Goal: Task Accomplishment & Management: Manage account settings

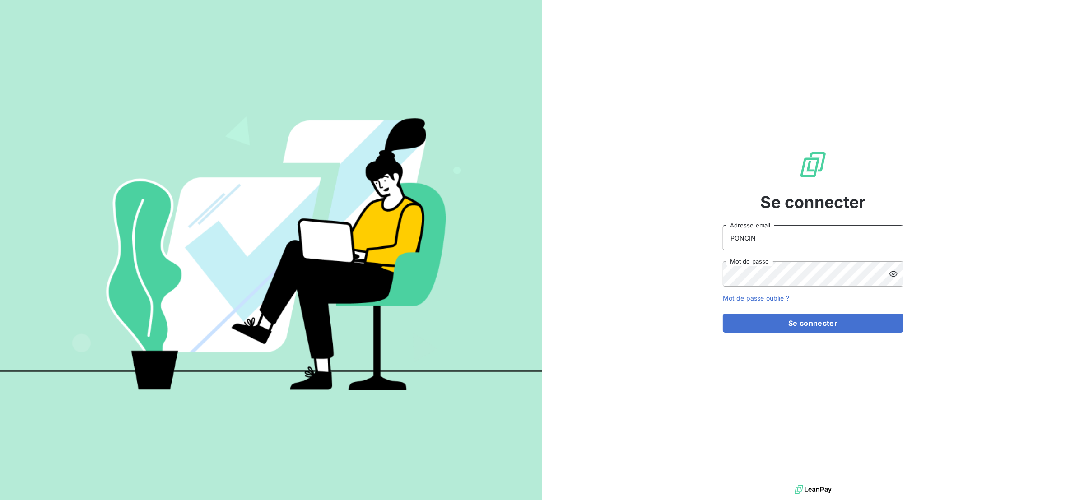
drag, startPoint x: 787, startPoint y: 239, endPoint x: 784, endPoint y: 243, distance: 5.3
click at [788, 246] on input "PONCIN" at bounding box center [813, 237] width 181 height 25
drag, startPoint x: 781, startPoint y: 241, endPoint x: 705, endPoint y: 245, distance: 76.0
click at [705, 245] on div "Se connecter PONCIN Adresse email Mot de passe Mot de passe oublié ? Se connect…" at bounding box center [813, 241] width 542 height 483
type input "[EMAIL_ADDRESS][DOMAIN_NAME]"
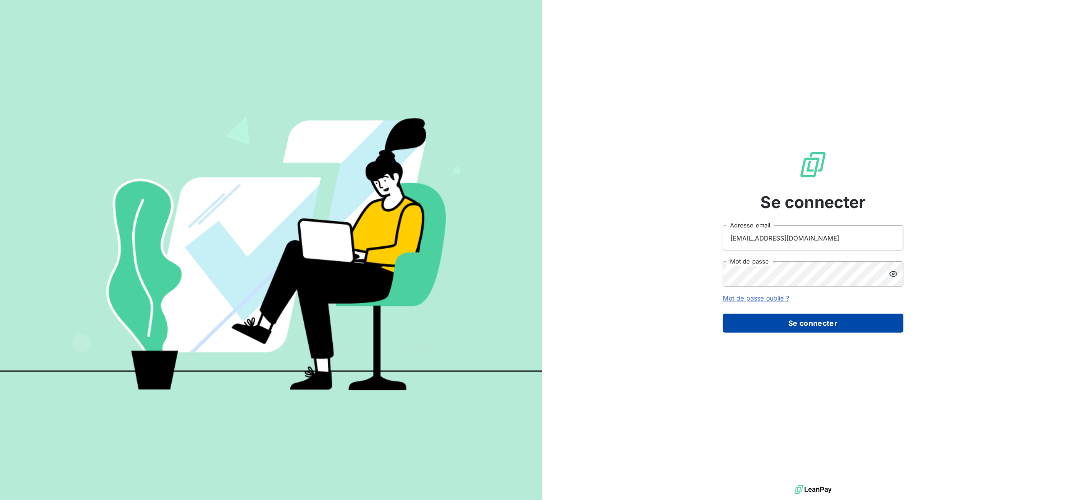
click at [758, 329] on button "Se connecter" at bounding box center [813, 323] width 181 height 19
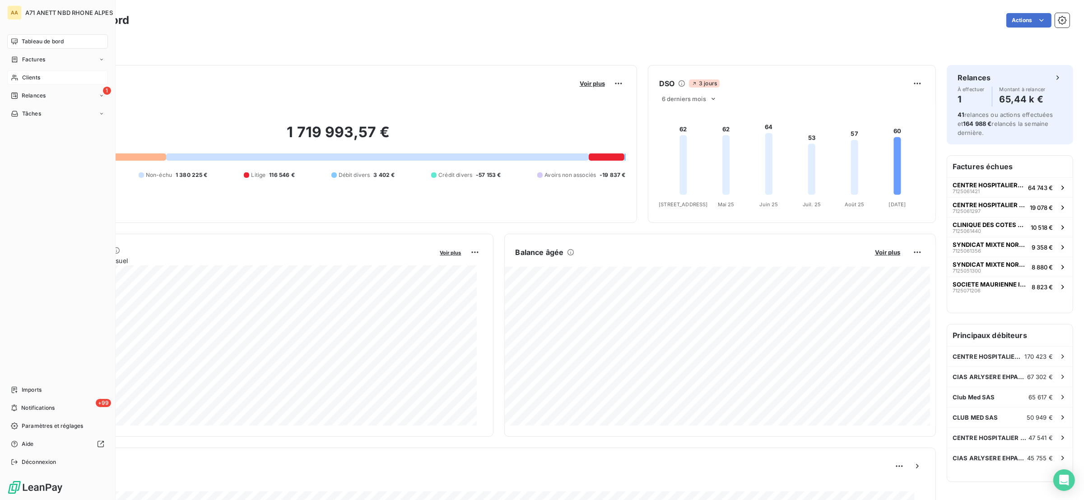
click at [26, 78] on span "Clients" at bounding box center [31, 78] width 18 height 8
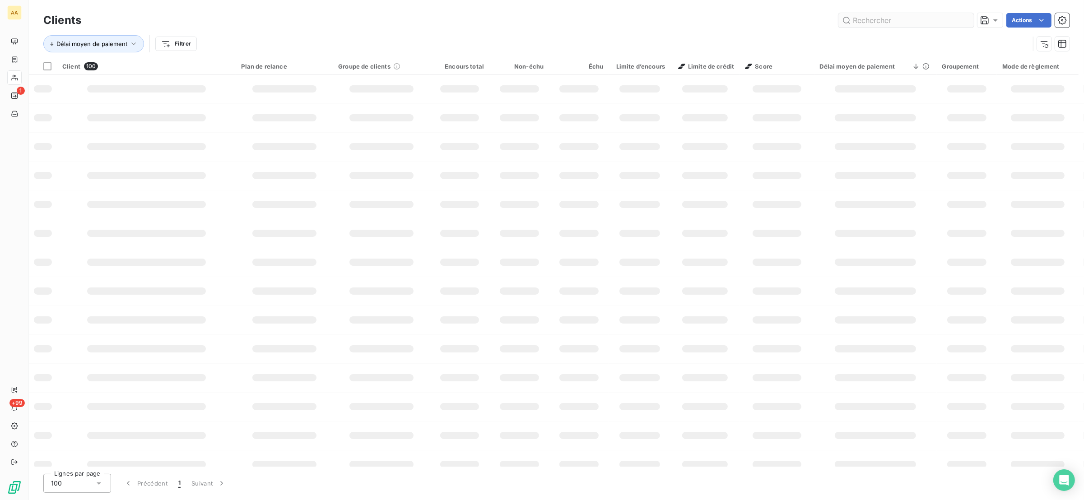
click at [862, 19] on input "text" at bounding box center [906, 20] width 135 height 14
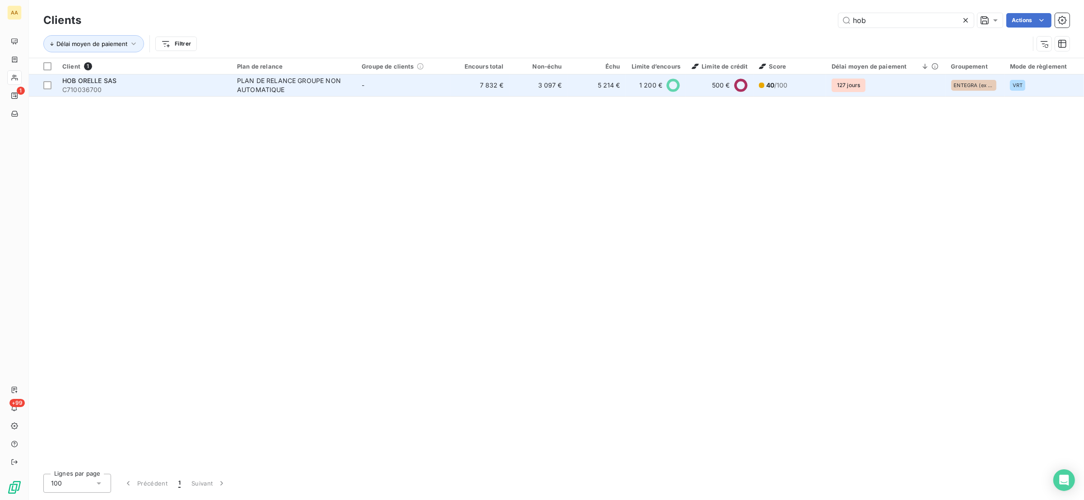
type input "hob"
click at [182, 84] on div "HOB ORELLE SAS" at bounding box center [144, 80] width 164 height 9
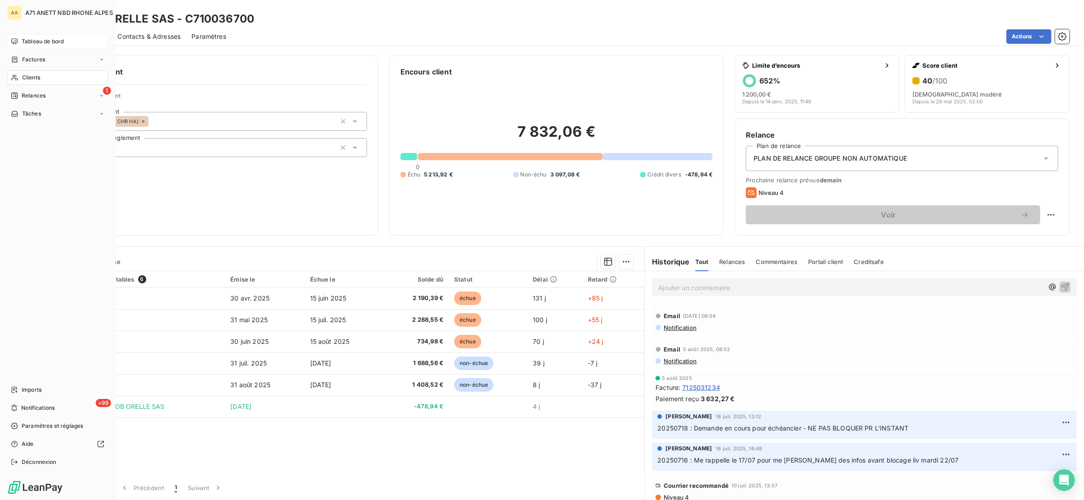
click at [17, 44] on icon at bounding box center [14, 41] width 7 height 7
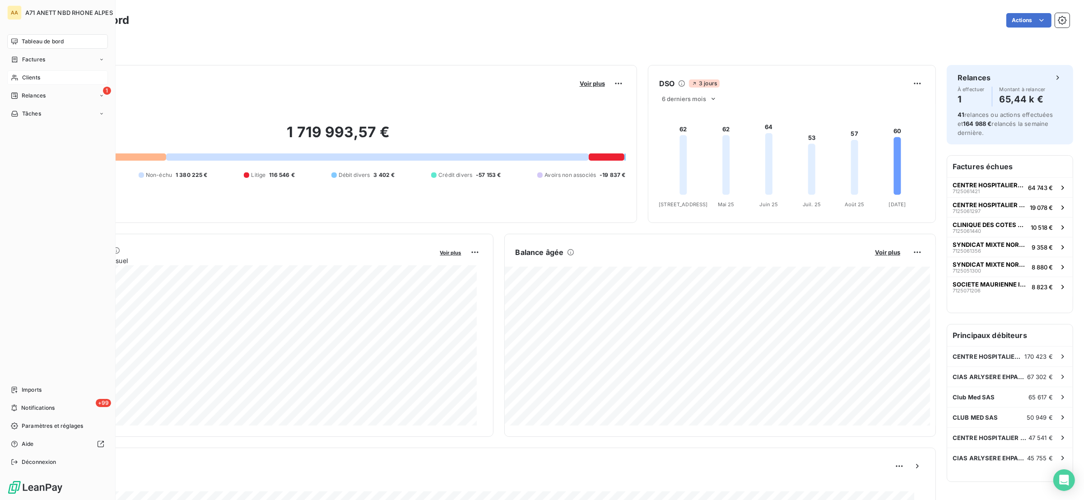
click at [34, 74] on span "Clients" at bounding box center [31, 78] width 18 height 8
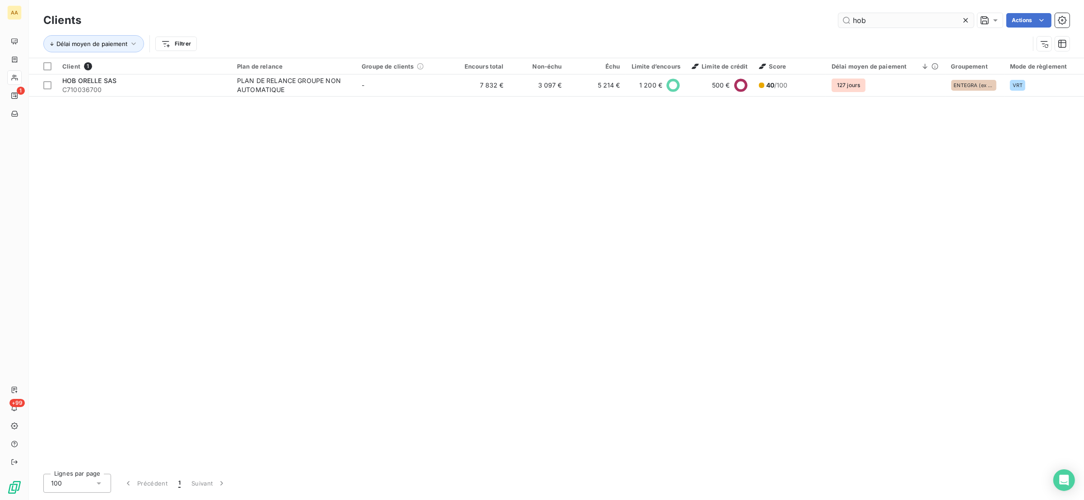
drag, startPoint x: 859, startPoint y: 20, endPoint x: 850, endPoint y: 25, distance: 10.5
click at [850, 24] on input "hob" at bounding box center [906, 20] width 135 height 14
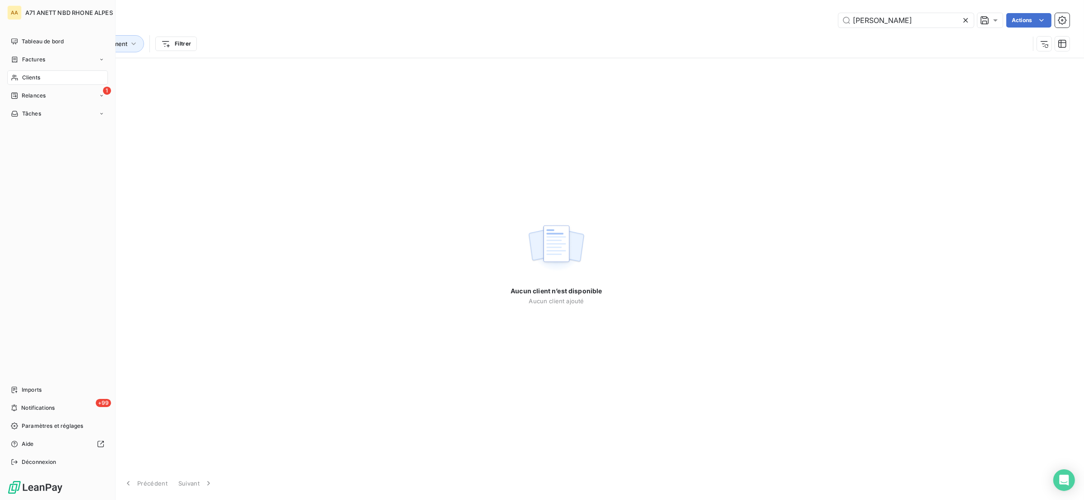
click at [21, 78] on div "Clients" at bounding box center [57, 77] width 101 height 14
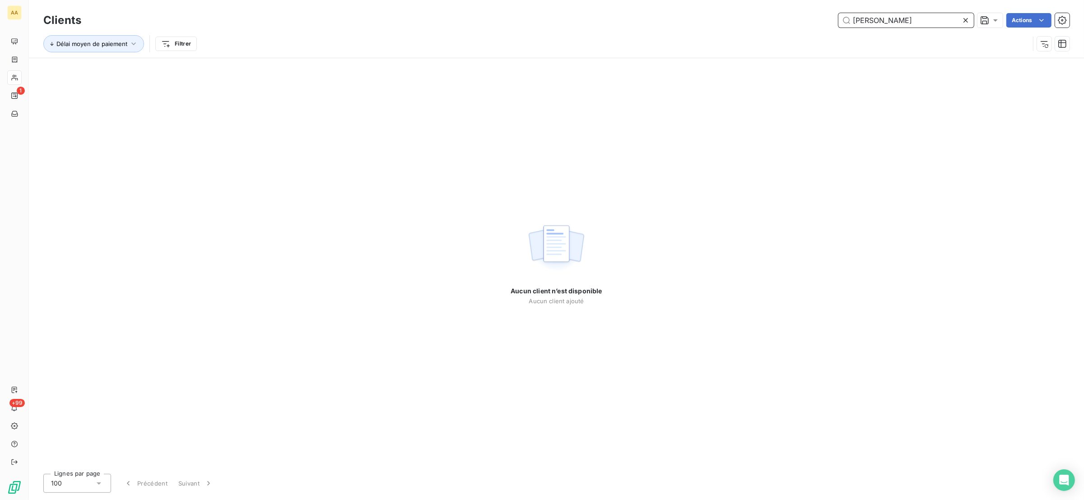
drag, startPoint x: 924, startPoint y: 20, endPoint x: 701, endPoint y: 22, distance: 222.7
click at [701, 22] on div "[PERSON_NAME] Actions" at bounding box center [581, 20] width 978 height 14
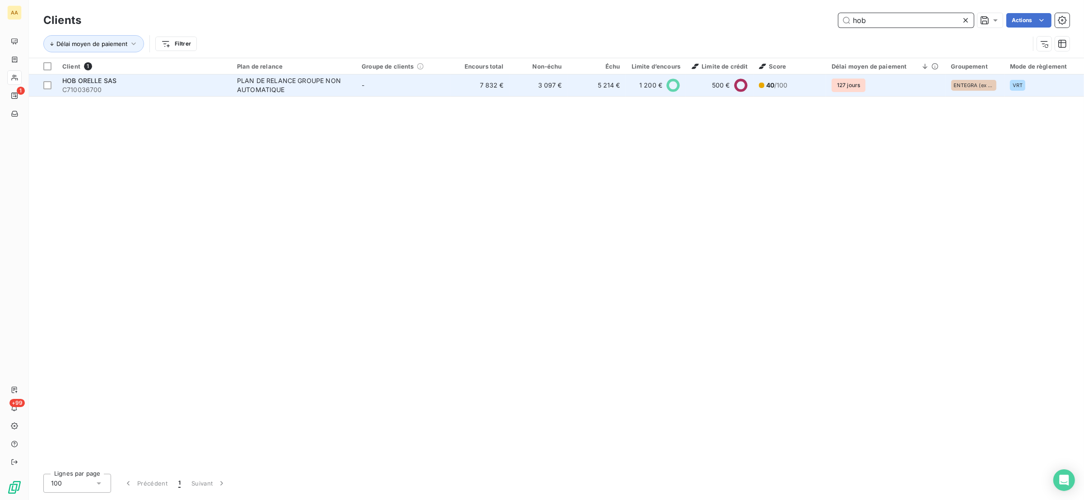
type input "hob"
click at [110, 87] on span "C710036700" at bounding box center [144, 89] width 164 height 9
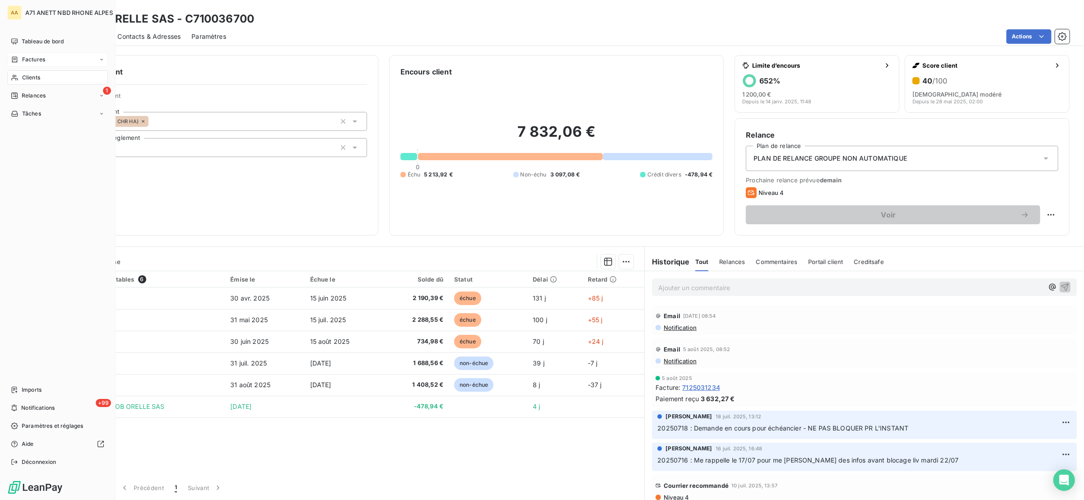
click at [13, 60] on icon at bounding box center [14, 59] width 5 height 6
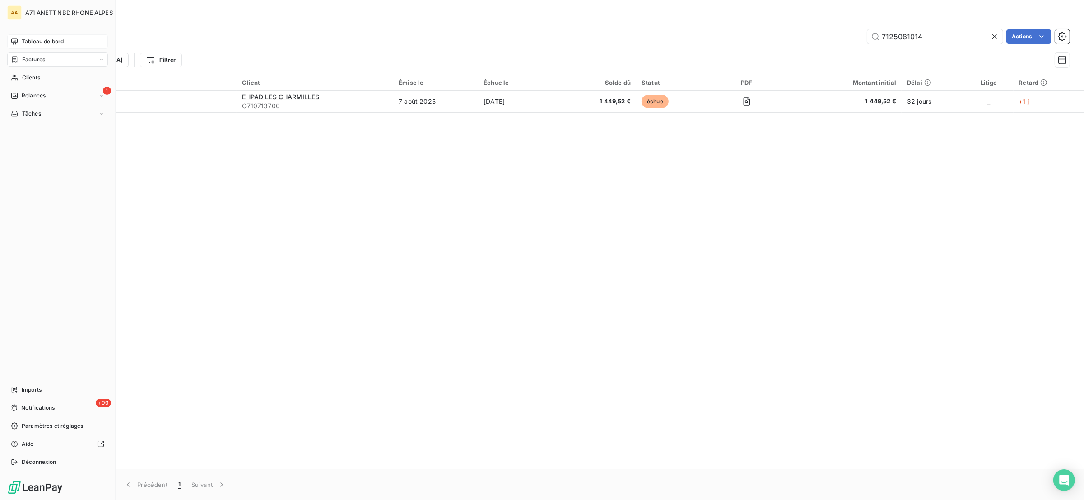
click at [22, 44] on span "Tableau de bord" at bounding box center [43, 41] width 42 height 8
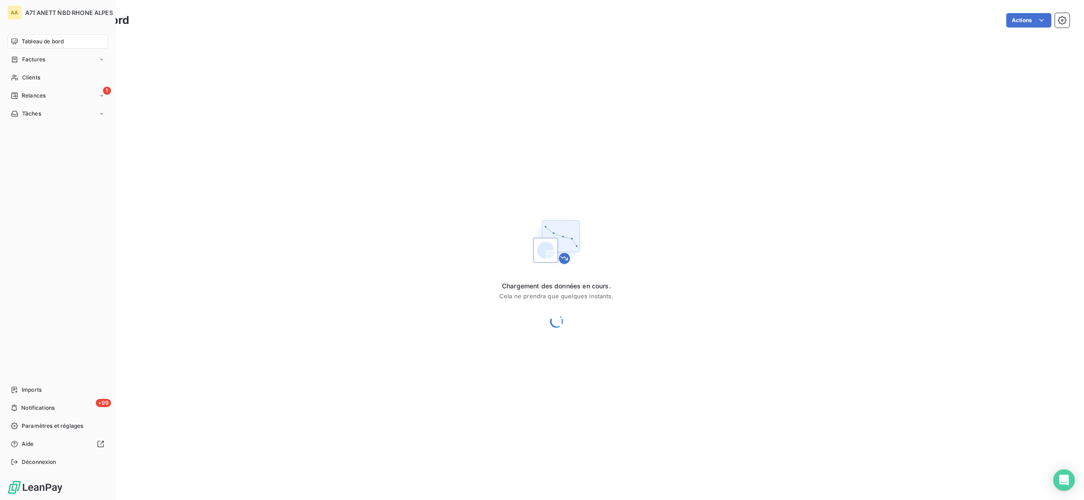
click at [25, 45] on span "Tableau de bord" at bounding box center [43, 41] width 42 height 8
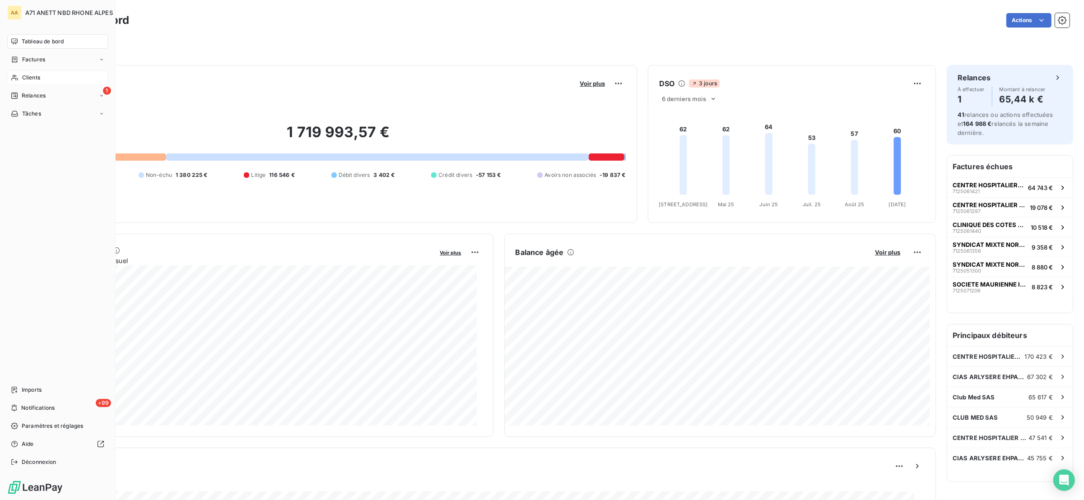
click at [26, 81] on div "Clients" at bounding box center [57, 77] width 101 height 14
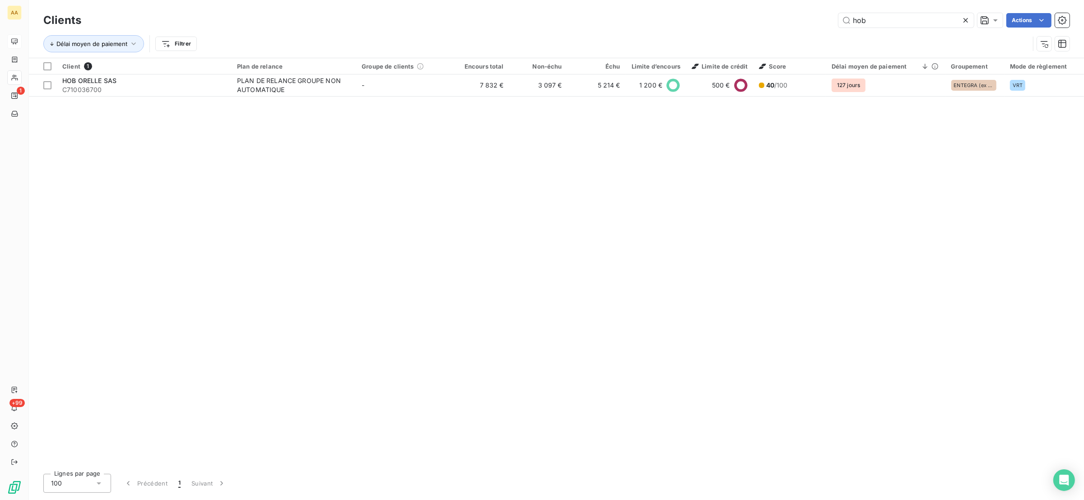
drag, startPoint x: 868, startPoint y: 19, endPoint x: 823, endPoint y: 23, distance: 44.9
click at [823, 23] on div "hob Actions" at bounding box center [581, 20] width 978 height 14
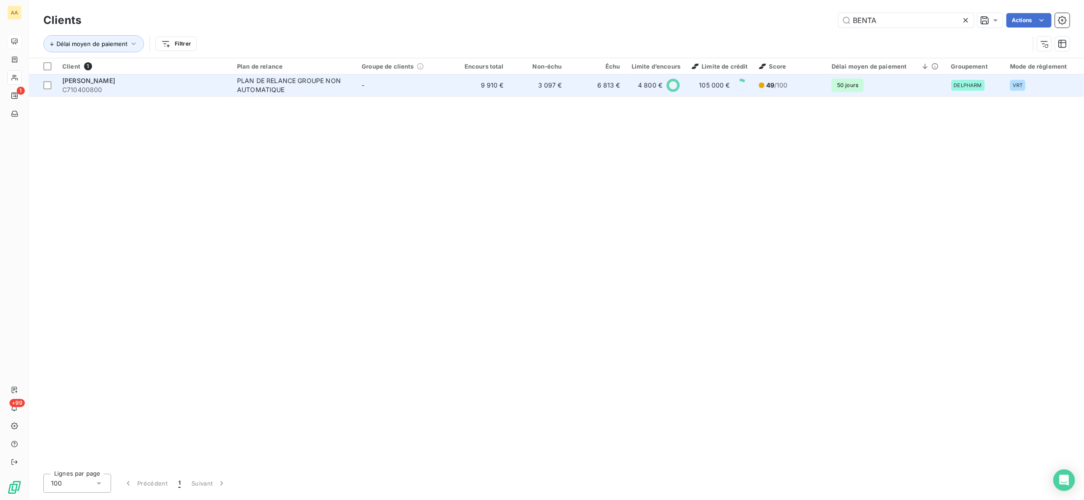
type input "BENTA"
click at [279, 95] on td "PLAN DE RELANCE GROUPE NON AUTOMATIQUE" at bounding box center [294, 86] width 125 height 22
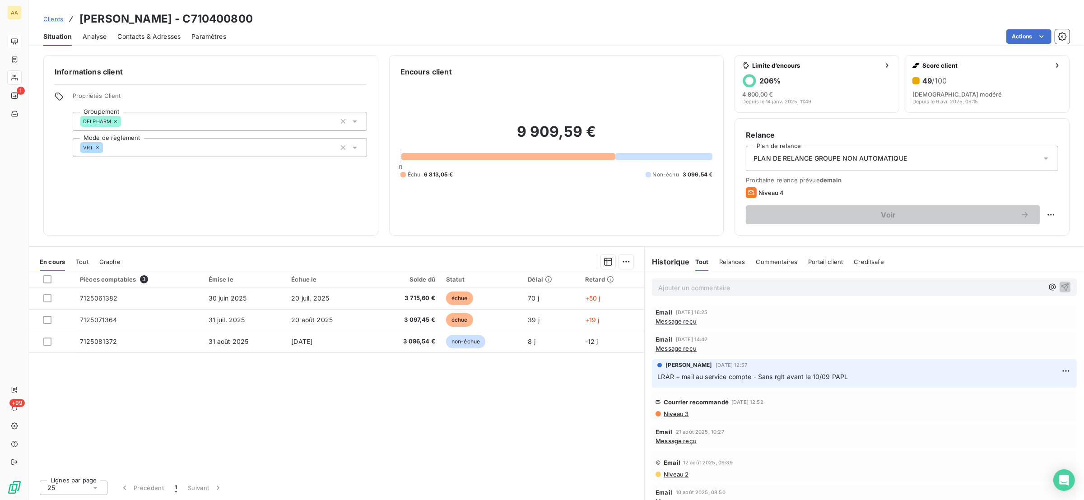
click at [683, 413] on span "Niveau 3" at bounding box center [676, 414] width 26 height 7
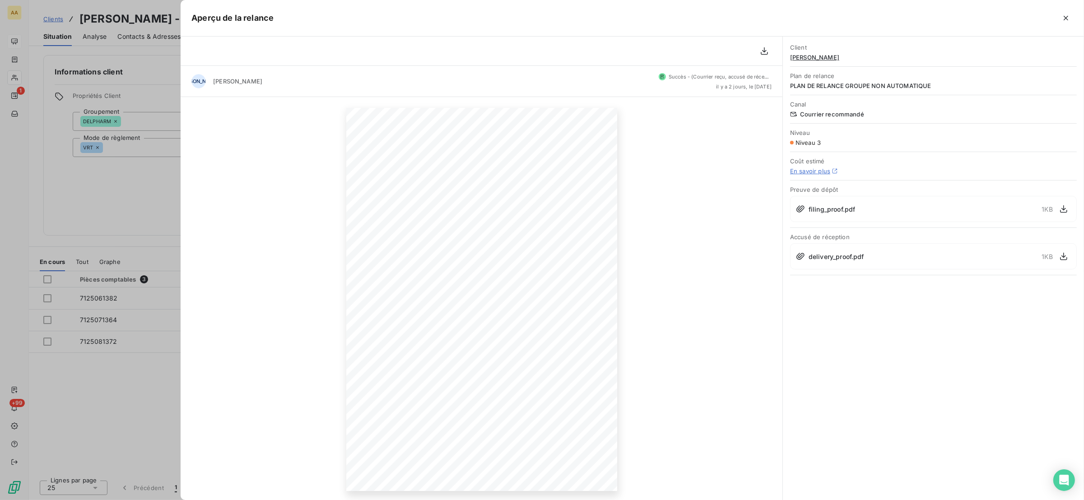
click at [14, 80] on div at bounding box center [542, 250] width 1084 height 500
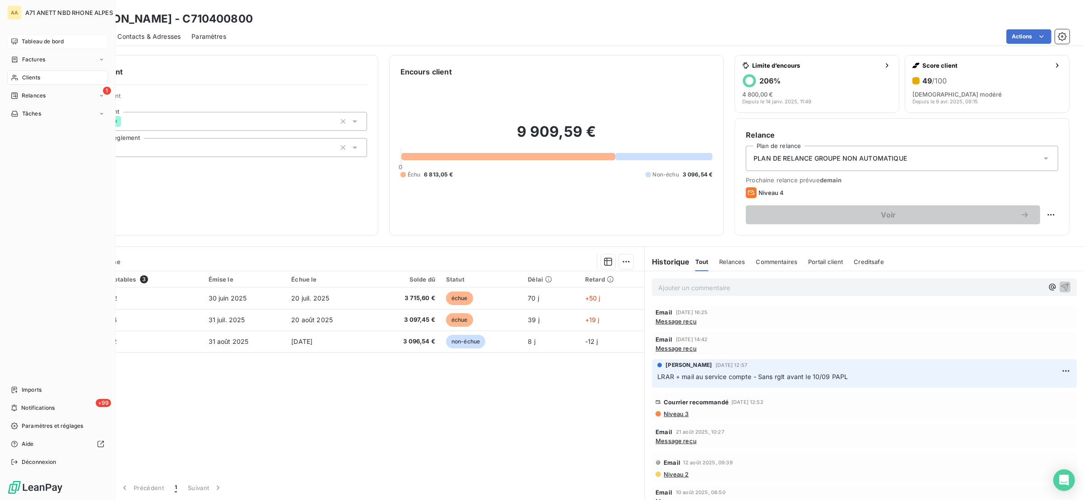
click at [15, 80] on icon at bounding box center [15, 77] width 8 height 7
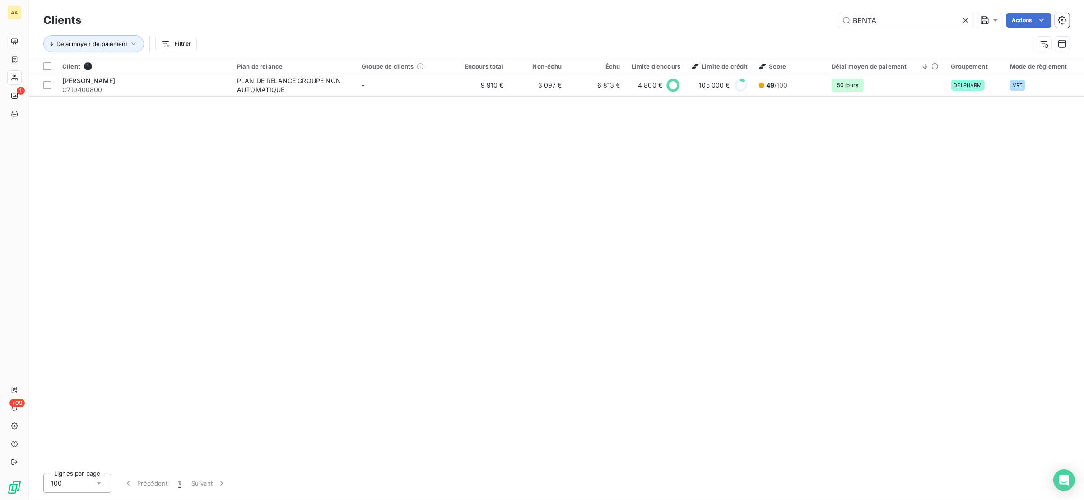
drag, startPoint x: 893, startPoint y: 20, endPoint x: 803, endPoint y: 14, distance: 90.1
click at [803, 14] on div "BENTA Actions" at bounding box center [581, 20] width 978 height 14
type input "3385"
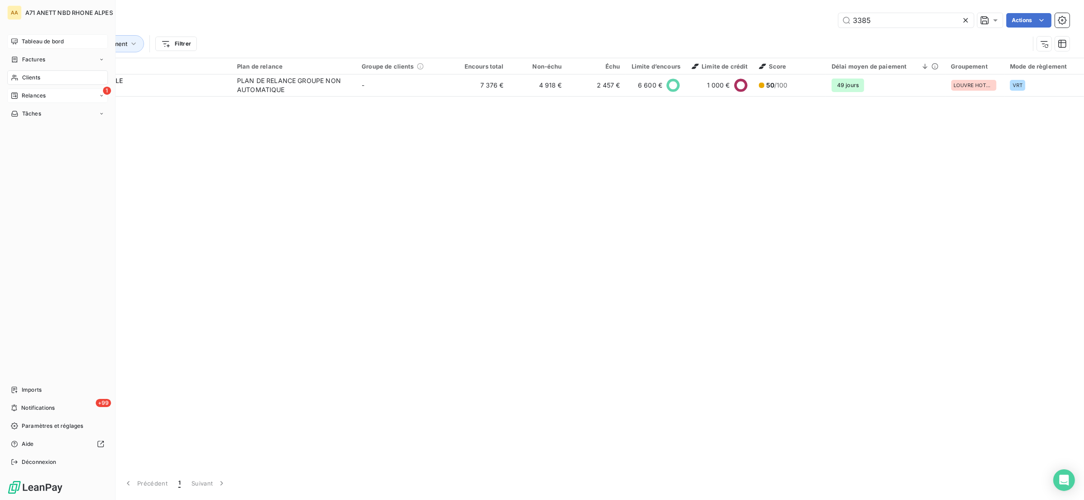
click at [19, 96] on div "Relances" at bounding box center [28, 96] width 35 height 8
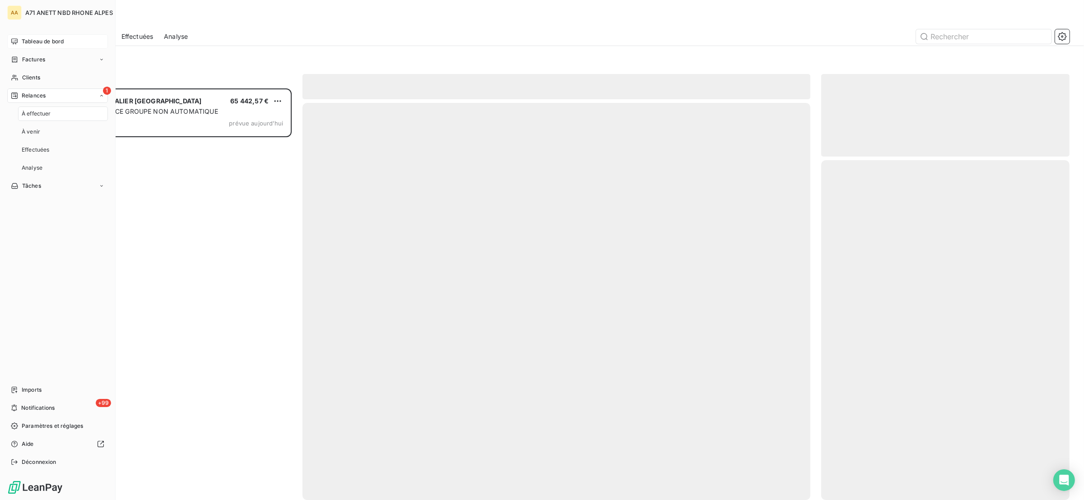
scroll to position [402, 238]
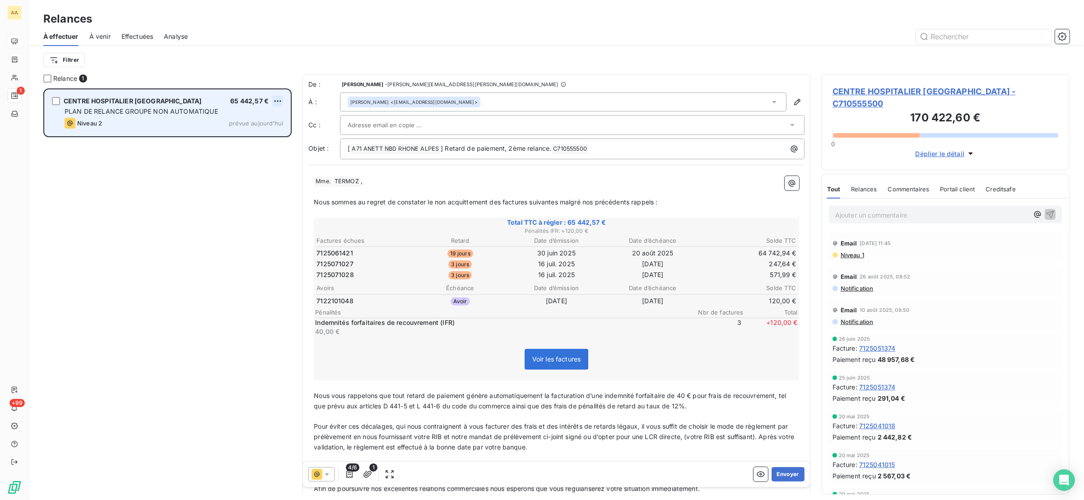
click at [277, 103] on html "AA 1 +99 Relances À effectuer À venir Effectuées Analyse Filtrer Relance 1 CENT…" at bounding box center [542, 250] width 1084 height 500
click at [260, 135] on div "Passer cette action" at bounding box center [238, 135] width 81 height 14
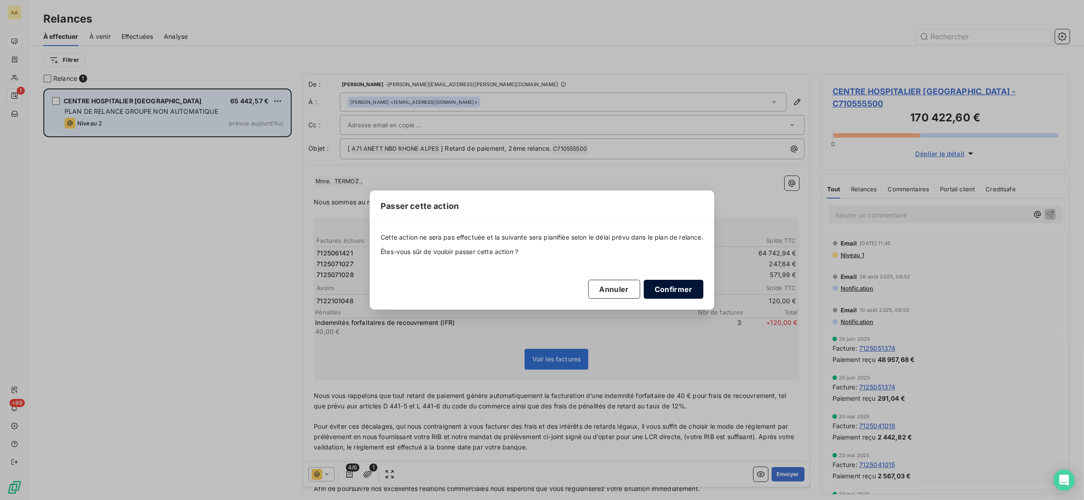
click at [672, 288] on button "Confirmer" at bounding box center [674, 289] width 60 height 19
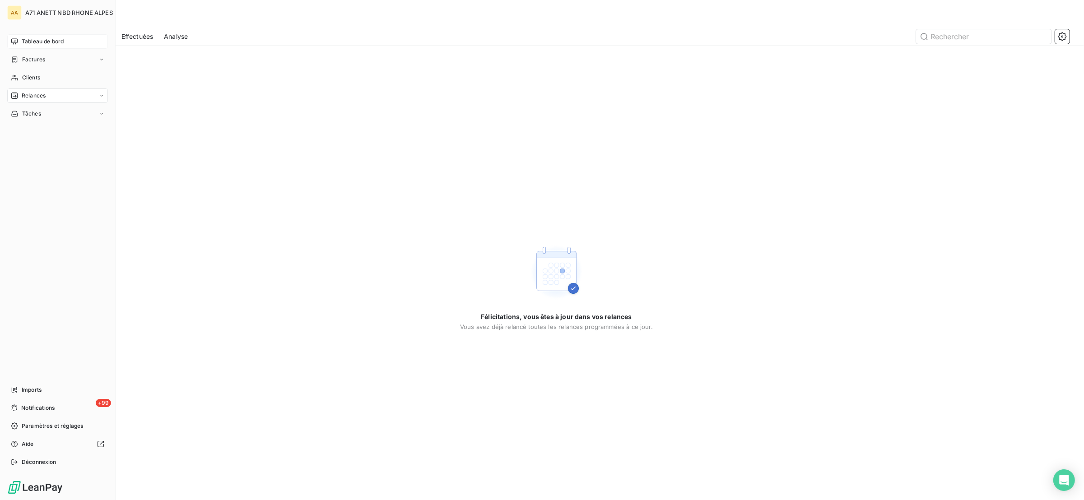
click at [31, 43] on span "Tableau de bord" at bounding box center [43, 41] width 42 height 8
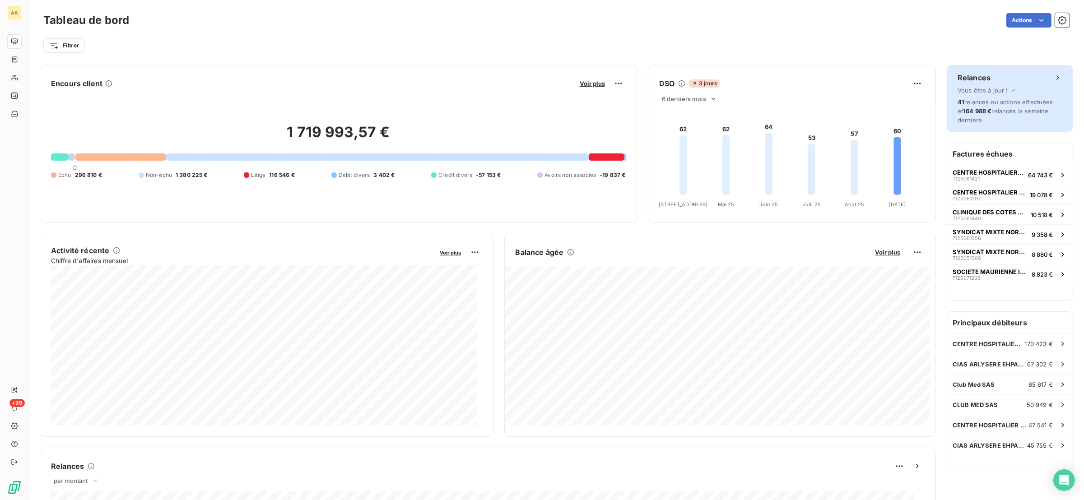
click at [963, 101] on span "41 relances ou actions effectuées et 164 988 € relancés la semaine dernière." at bounding box center [1006, 110] width 96 height 25
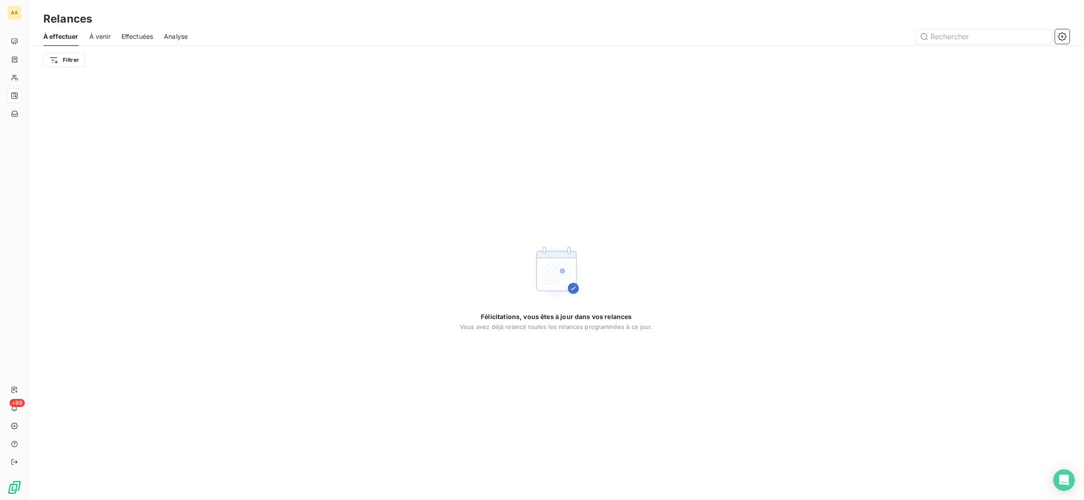
click at [129, 35] on span "Effectuées" at bounding box center [137, 36] width 32 height 9
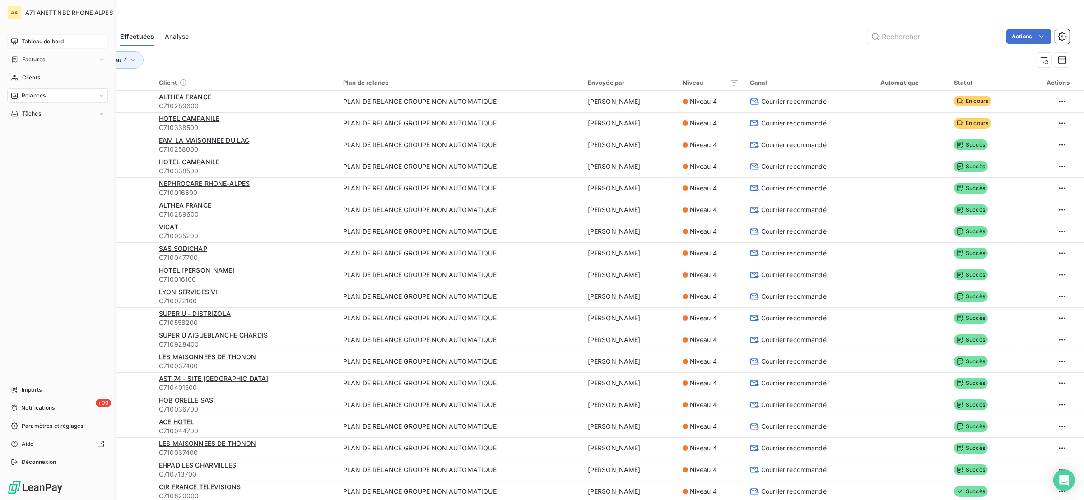
click at [29, 42] on span "Tableau de bord" at bounding box center [43, 41] width 42 height 8
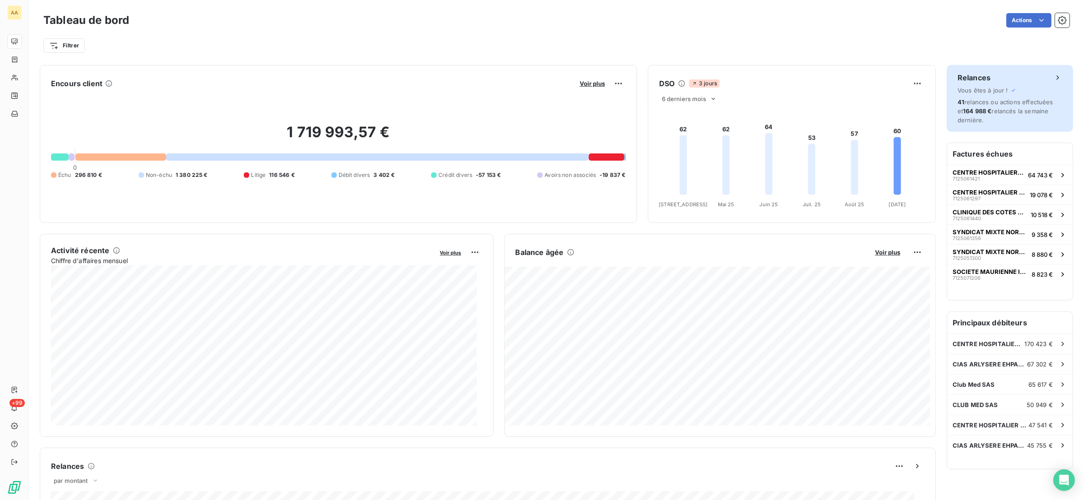
drag, startPoint x: 976, startPoint y: 121, endPoint x: 936, endPoint y: 99, distance: 45.7
click at [947, 99] on div "Relances Vous êtes à jour ! 41 relances ou actions effectuées et 164 988 € rela…" at bounding box center [1010, 98] width 126 height 67
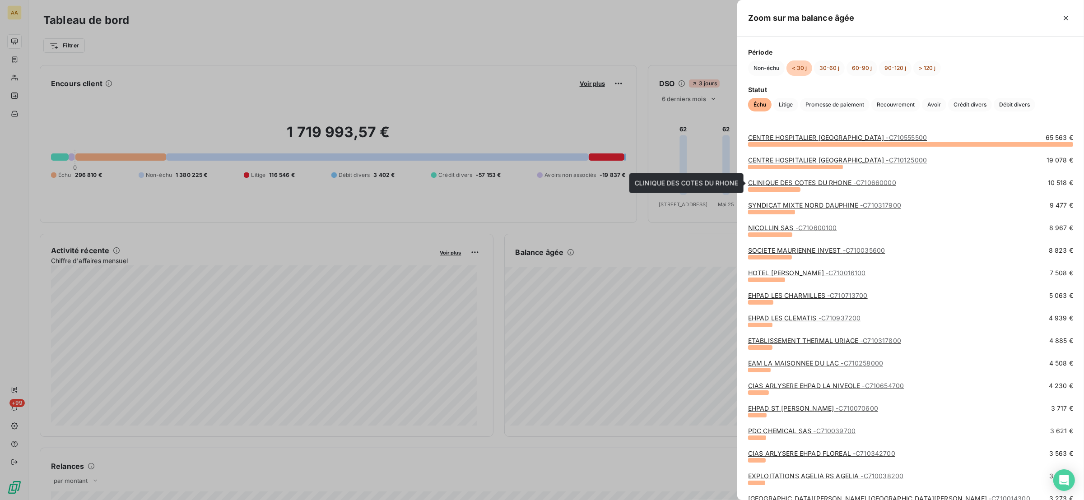
click at [814, 182] on link "CLINIQUE DES COTES DU RHONE - C710660000" at bounding box center [822, 183] width 148 height 8
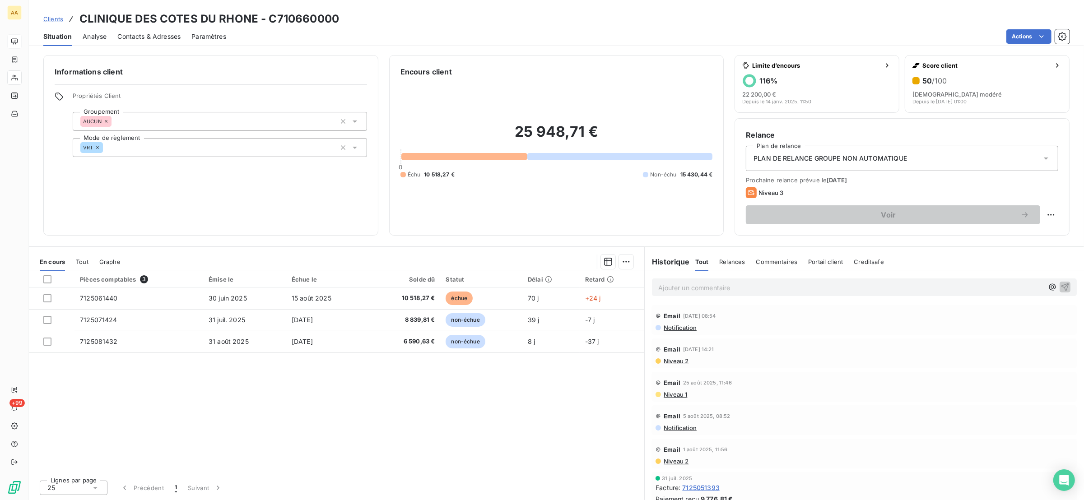
click at [99, 37] on span "Analyse" at bounding box center [95, 36] width 24 height 9
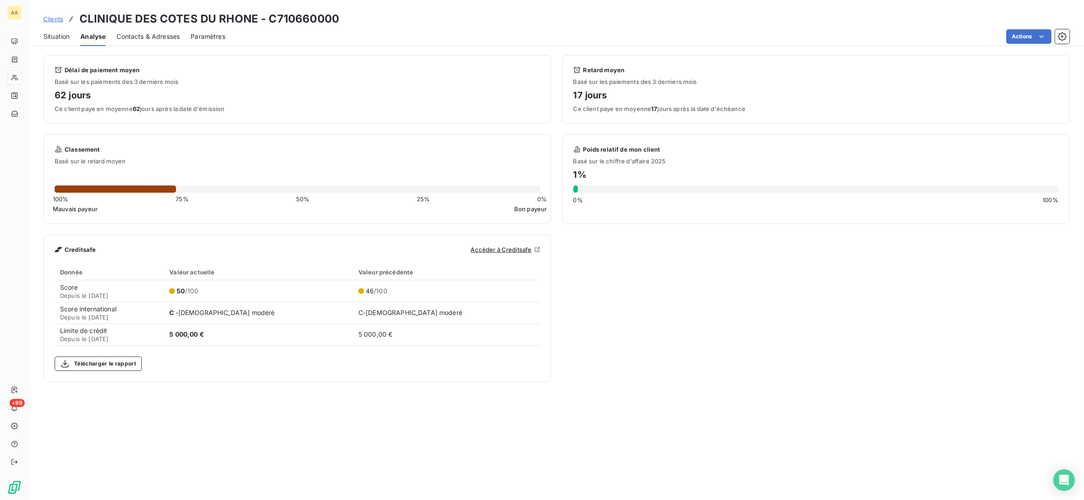
click at [51, 38] on span "Situation" at bounding box center [56, 36] width 26 height 9
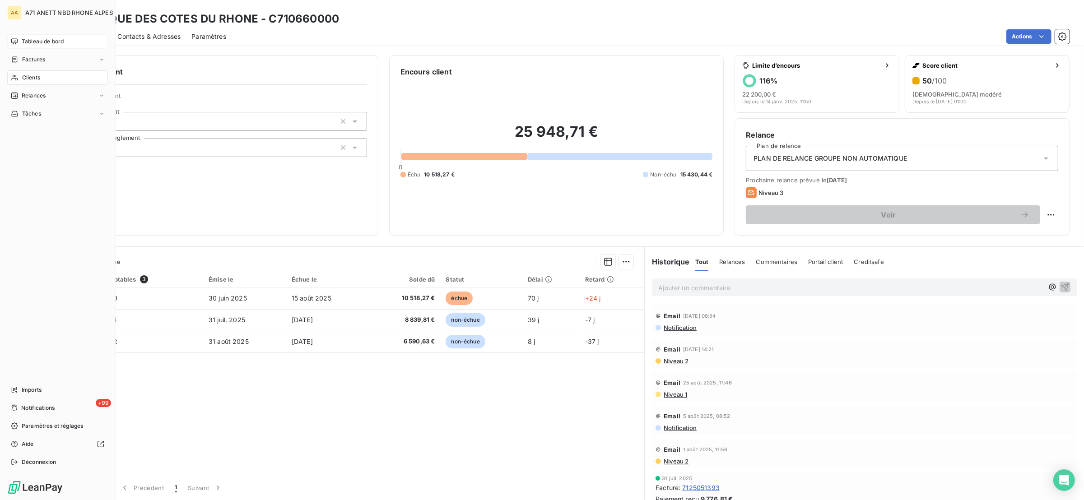
click at [23, 35] on div "Tableau de bord" at bounding box center [57, 41] width 101 height 14
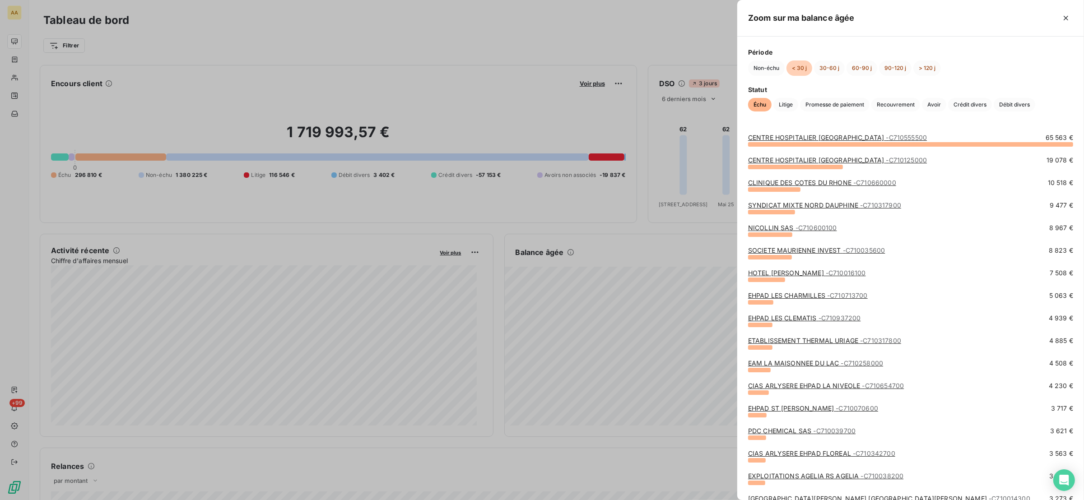
click at [794, 272] on link "HOTEL [PERSON_NAME][GEOGRAPHIC_DATA] - C710016100" at bounding box center [807, 273] width 118 height 8
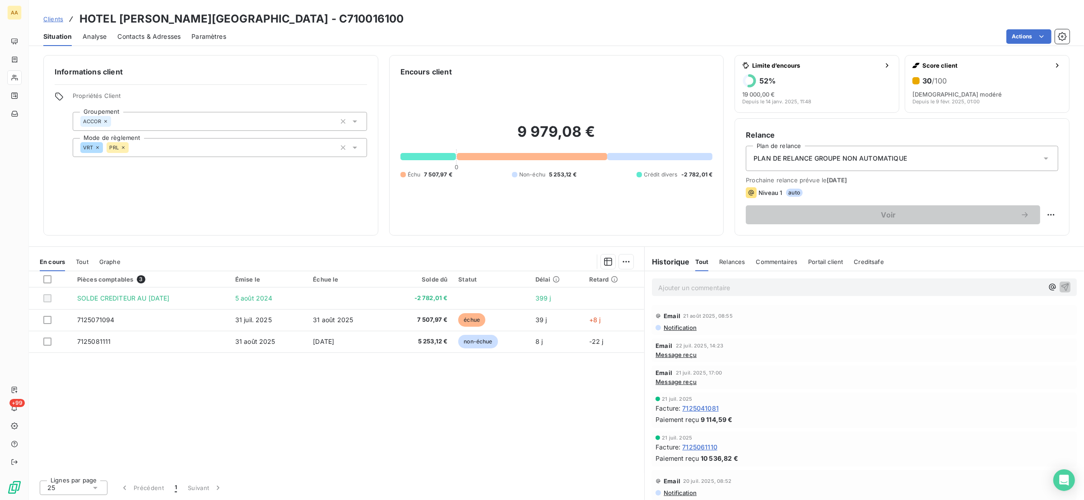
click at [88, 37] on span "Analyse" at bounding box center [95, 36] width 24 height 9
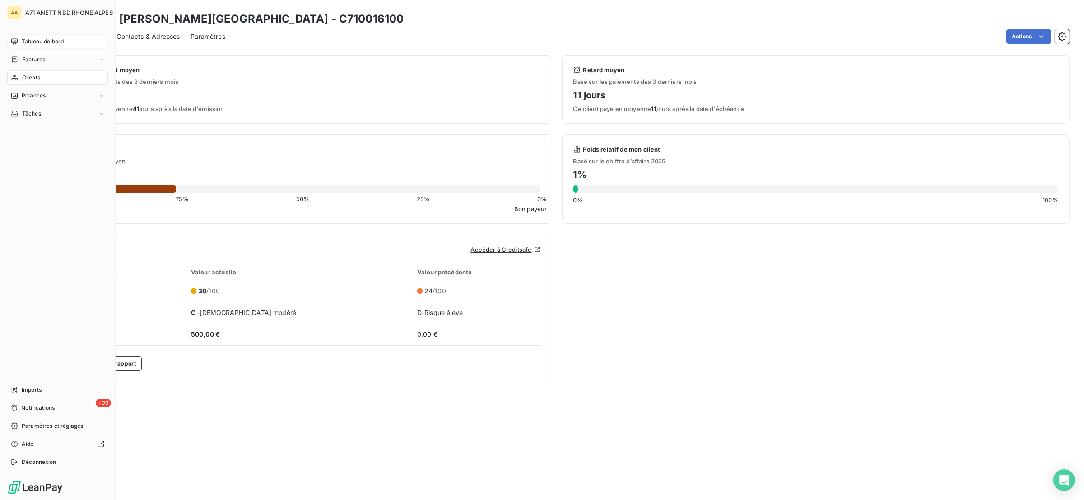
click at [37, 35] on div "Tableau de bord" at bounding box center [57, 41] width 101 height 14
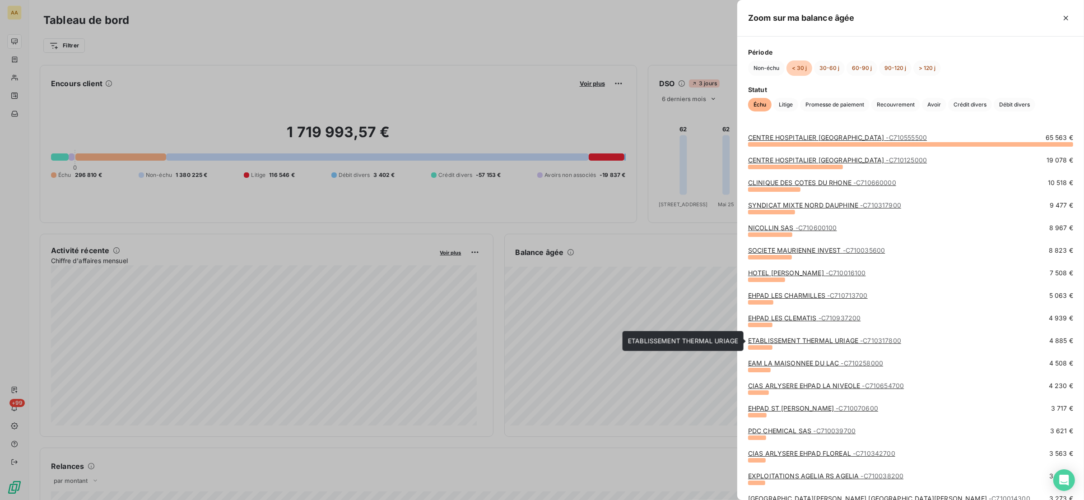
click at [794, 340] on link "ETABLISSEMENT THERMAL URIAGE - C710317800" at bounding box center [824, 341] width 153 height 8
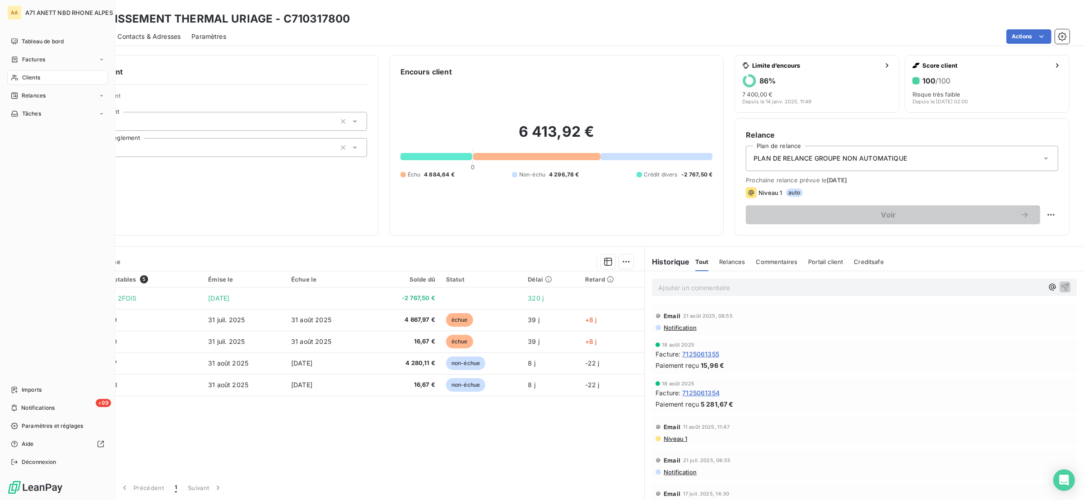
click at [40, 33] on div "AA A71 ANETT NBD RHONE ALPES Tableau de bord Factures Clients Relances Tâches I…" at bounding box center [58, 250] width 116 height 500
click at [40, 37] on span "Tableau de bord" at bounding box center [43, 41] width 42 height 8
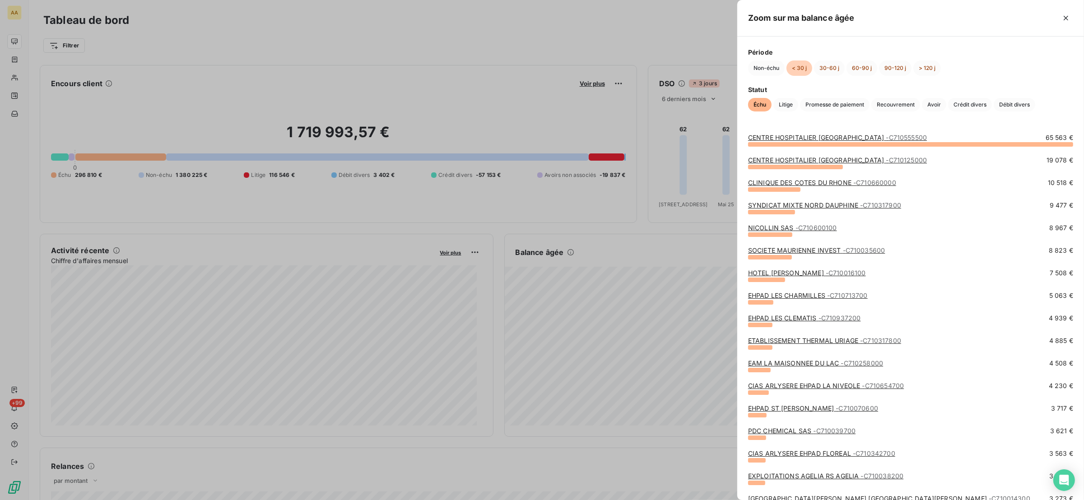
click at [805, 406] on link "EHPAD ST [PERSON_NAME] - C710070600" at bounding box center [813, 409] width 130 height 8
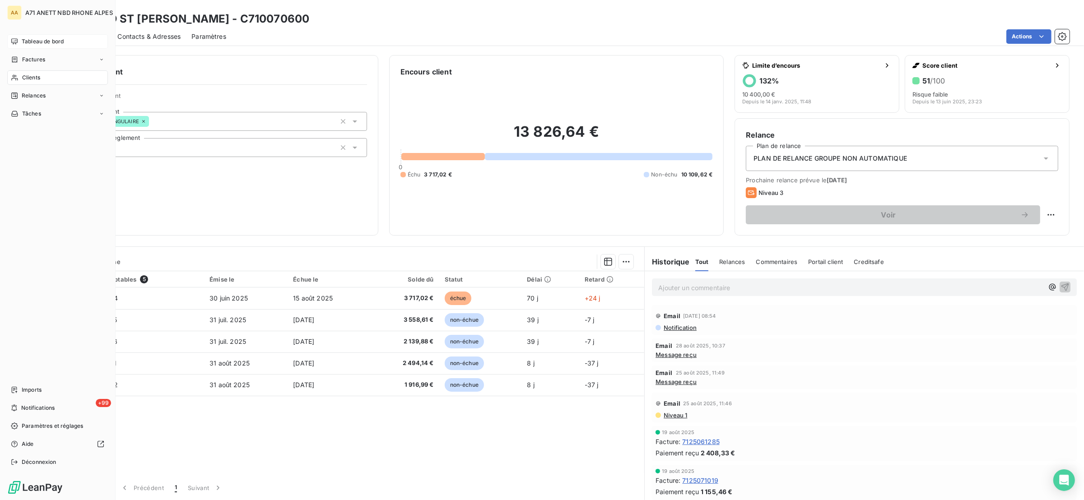
click at [19, 41] on div "Tableau de bord" at bounding box center [57, 41] width 101 height 14
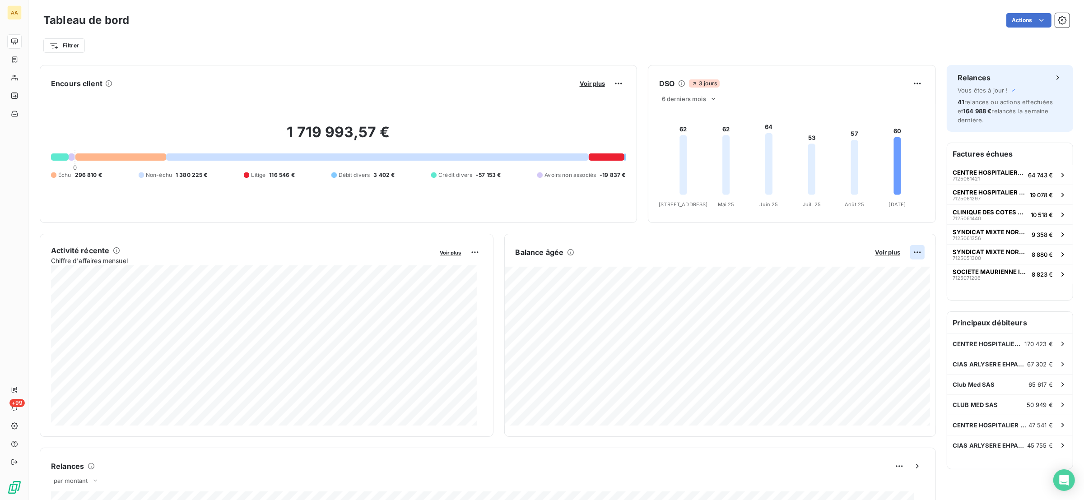
click at [911, 254] on html "AA +99 Tableau de bord Actions Filtrer Encours client Voir plus 1 719 993,57 € …" at bounding box center [542, 250] width 1084 height 500
click at [889, 273] on div "Exporter" at bounding box center [886, 273] width 51 height 14
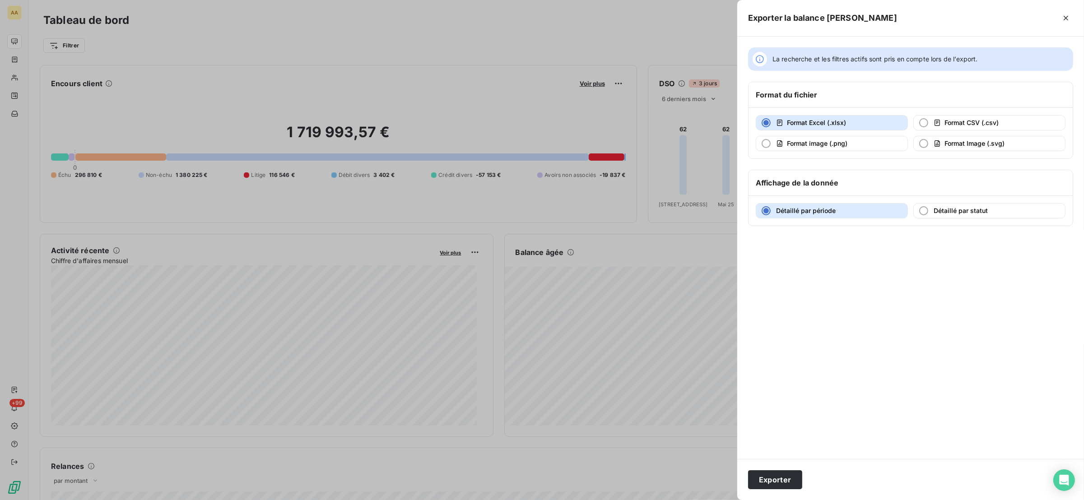
click at [278, 31] on div at bounding box center [542, 250] width 1084 height 500
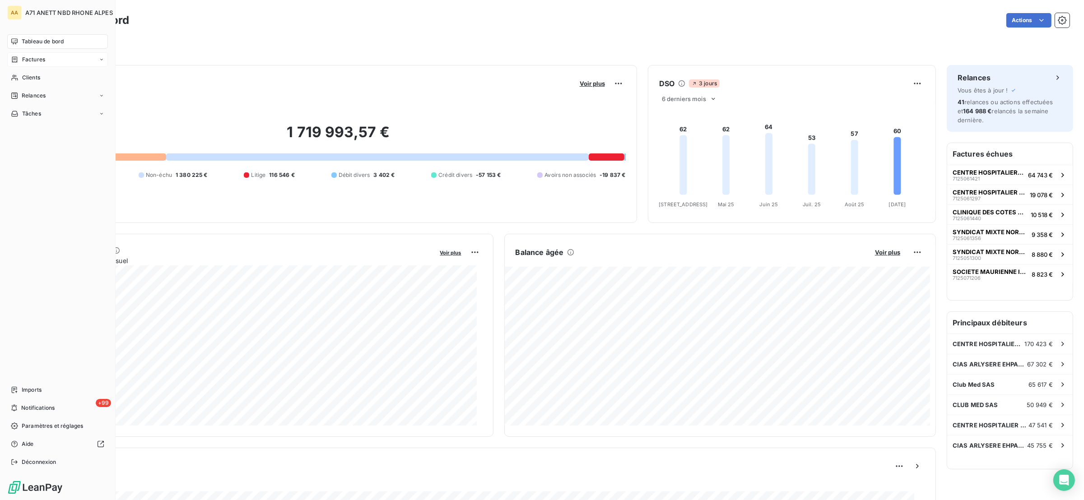
click at [37, 60] on span "Factures" at bounding box center [33, 60] width 23 height 8
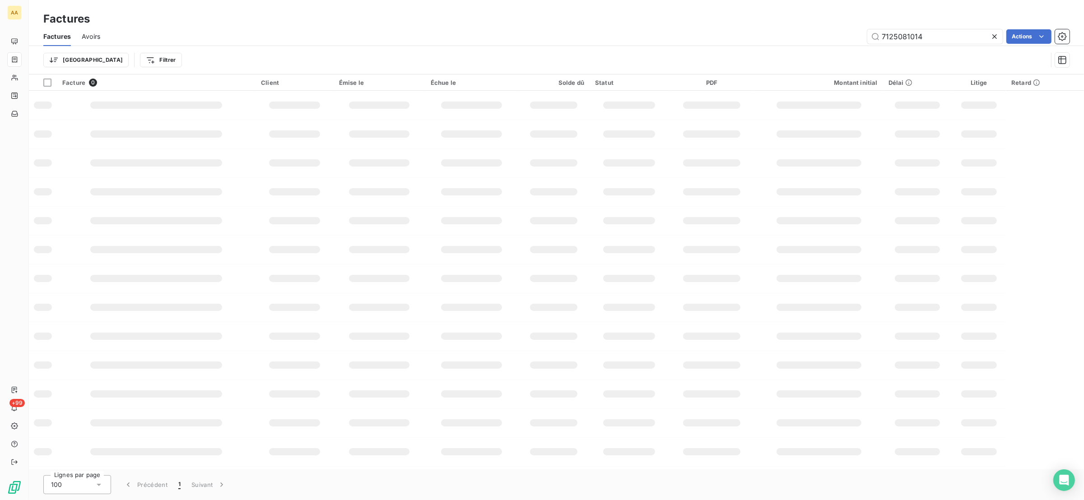
drag, startPoint x: 936, startPoint y: 40, endPoint x: 827, endPoint y: 42, distance: 108.9
click at [827, 42] on div "7125081014 Actions" at bounding box center [590, 36] width 959 height 14
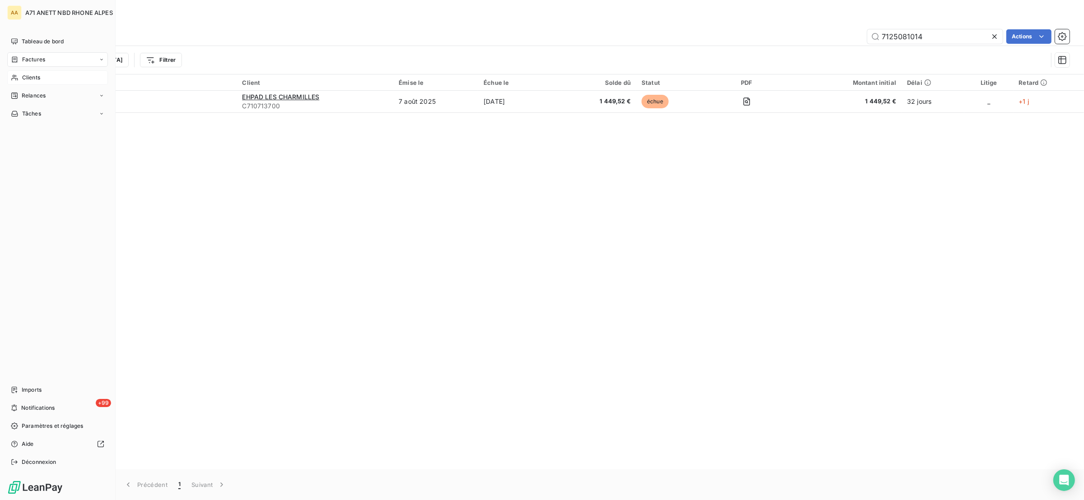
click at [15, 71] on div "Clients" at bounding box center [57, 77] width 101 height 14
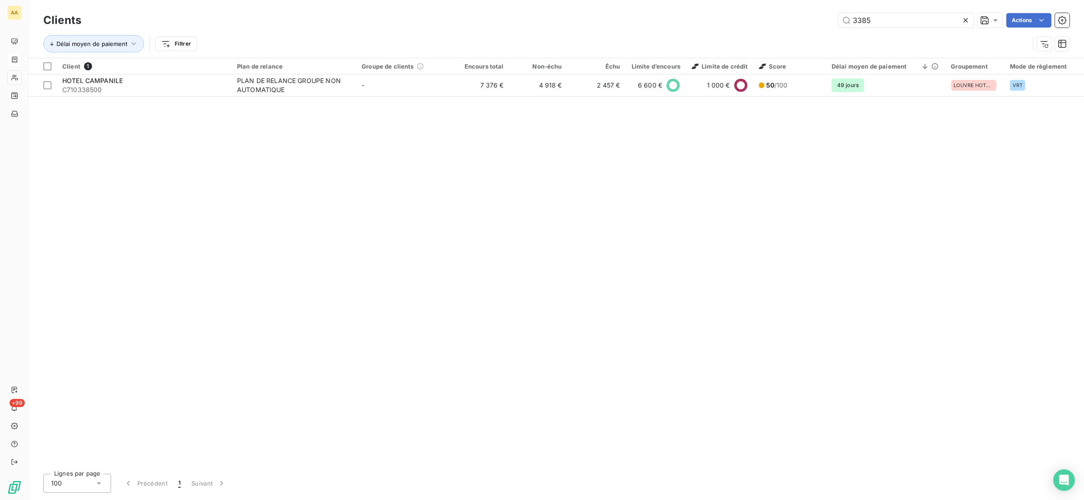
drag, startPoint x: 922, startPoint y: 15, endPoint x: 787, endPoint y: 24, distance: 135.8
click at [787, 24] on div "3385 Actions" at bounding box center [581, 20] width 978 height 14
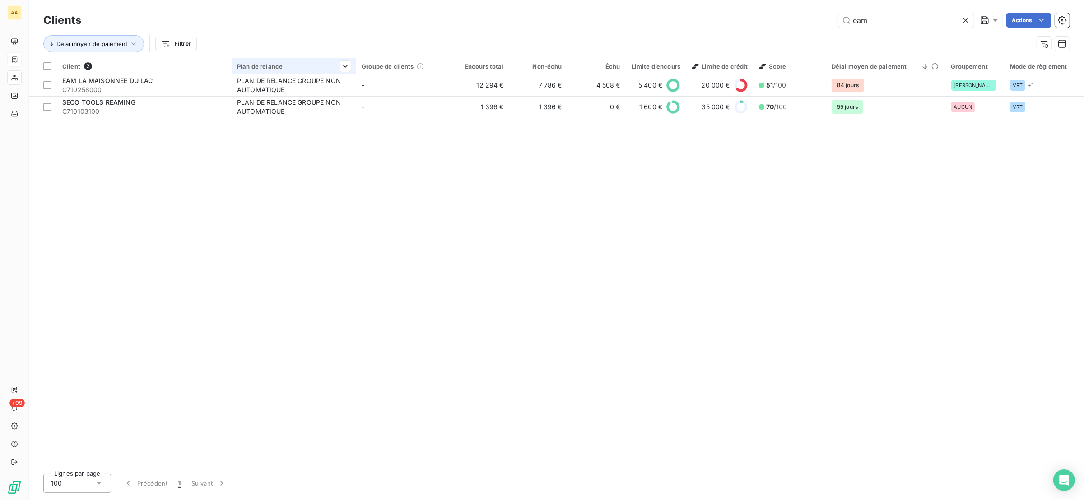
type input "eam"
drag, startPoint x: 251, startPoint y: 73, endPoint x: 255, endPoint y: 81, distance: 8.5
click at [251, 74] on th "Plan de relance" at bounding box center [294, 66] width 125 height 16
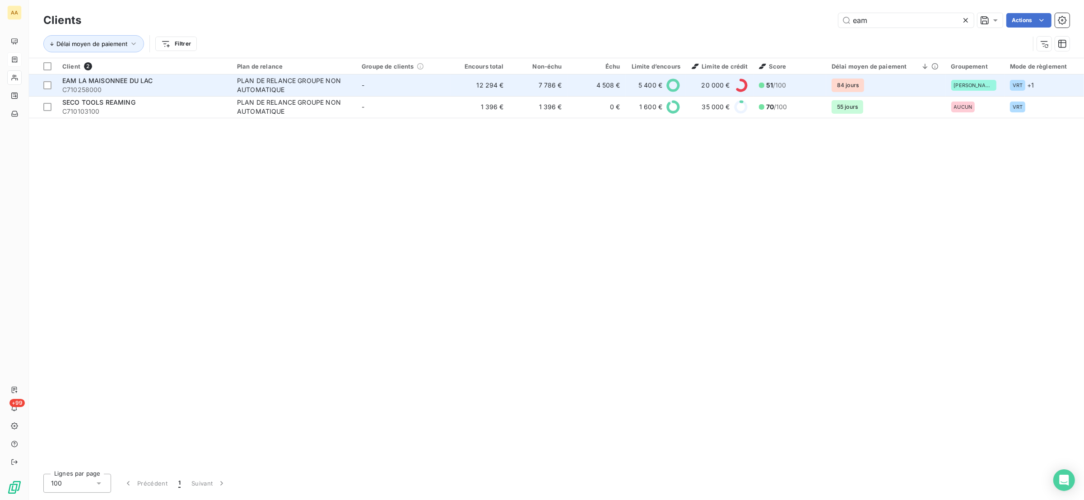
click at [257, 84] on div "PLAN DE RELANCE GROUPE NON AUTOMATIQUE" at bounding box center [293, 85] width 113 height 18
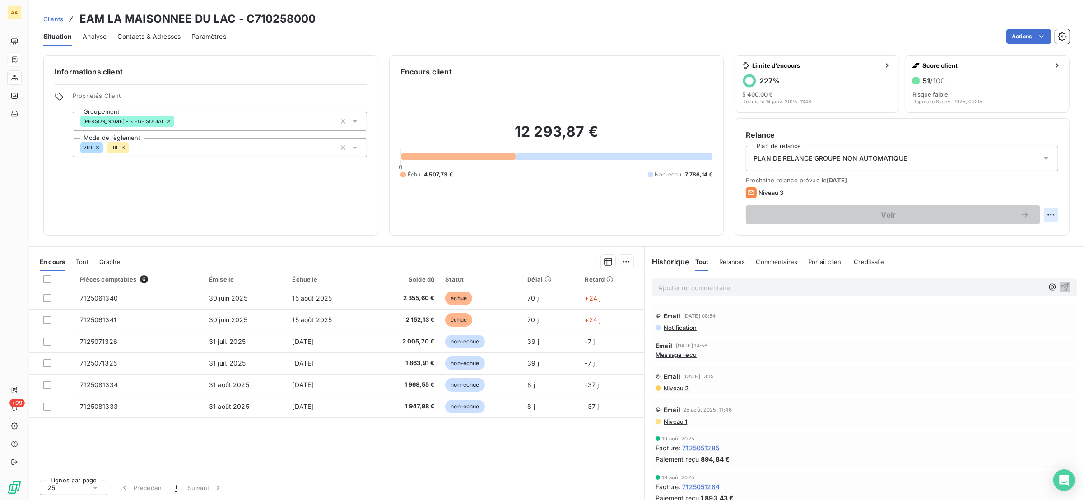
click at [1051, 212] on html "AA +99 Clients EAM LA MAISONNEE DU LAC - C710258000 Situation Analyse Contacts …" at bounding box center [542, 250] width 1084 height 500
click at [1034, 236] on div "Replanifier cette action" at bounding box center [1014, 235] width 81 height 14
select select "8"
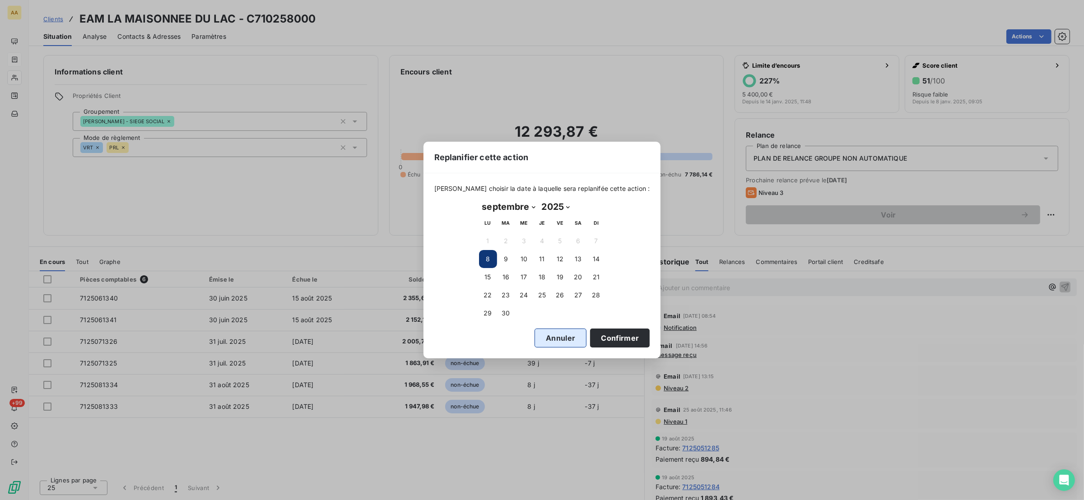
click at [563, 337] on button "Annuler" at bounding box center [561, 338] width 52 height 19
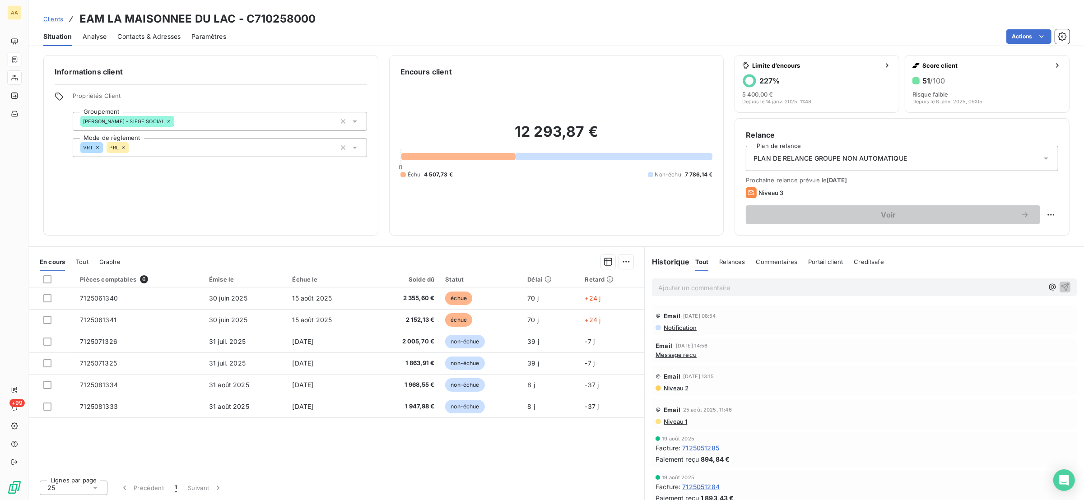
click at [803, 196] on div "Niveau 3" at bounding box center [902, 192] width 313 height 11
click at [771, 193] on span "Niveau 3" at bounding box center [771, 192] width 25 height 7
click at [846, 166] on div "PLAN DE RELANCE GROUPE NON AUTOMATIQUE" at bounding box center [902, 158] width 313 height 25
click at [846, 164] on div "PLAN DE RELANCE GROUPE NON AUTOMATIQUE" at bounding box center [902, 158] width 313 height 25
click at [768, 182] on span "Prochaine relance prévue le [DATE]" at bounding box center [902, 180] width 313 height 7
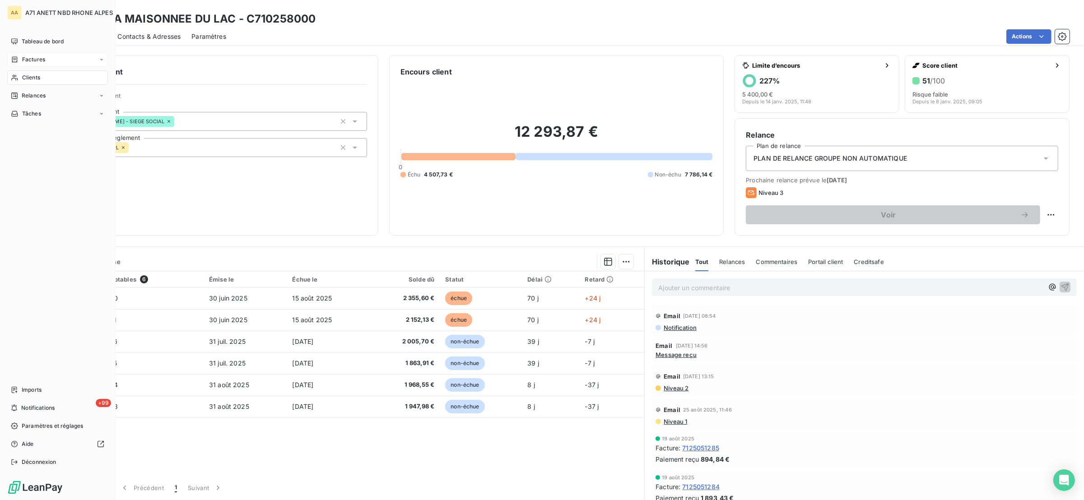
drag, startPoint x: 20, startPoint y: 75, endPoint x: 33, endPoint y: 76, distance: 12.7
click at [20, 75] on div "Clients" at bounding box center [57, 77] width 101 height 14
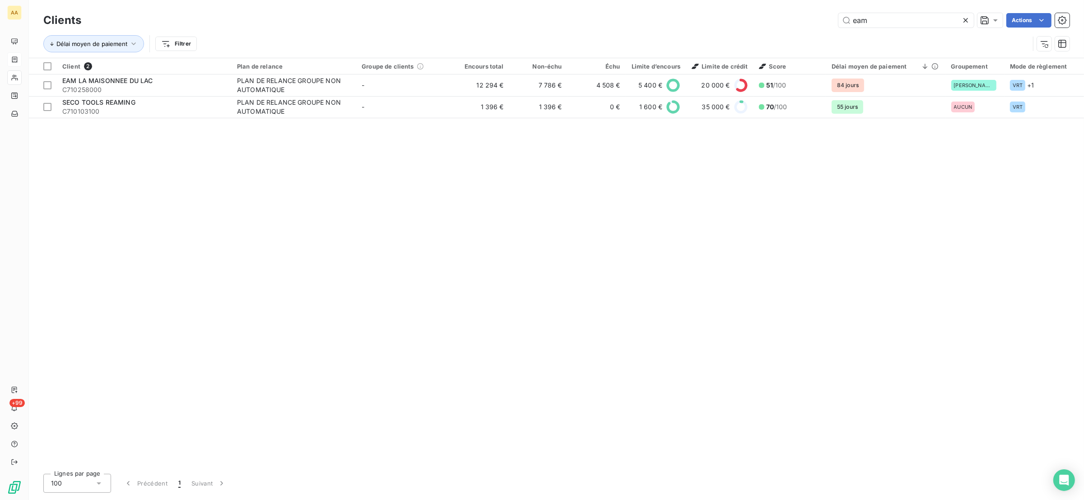
drag, startPoint x: 873, startPoint y: 21, endPoint x: 803, endPoint y: 7, distance: 71.5
click at [803, 14] on div "eam Actions" at bounding box center [581, 20] width 978 height 14
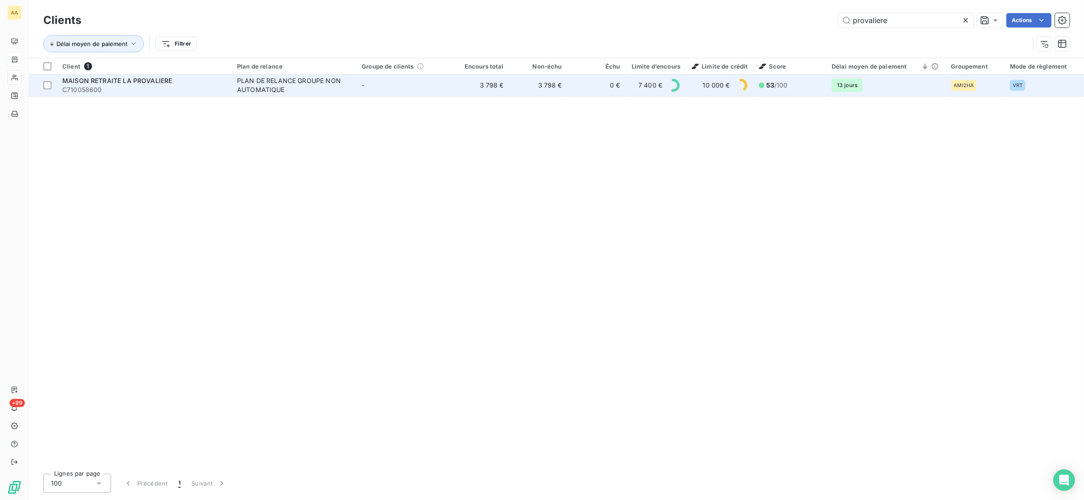
type input "provaliere"
click at [187, 84] on div "MAISON RETRAITE LA PROVALIERE" at bounding box center [144, 80] width 164 height 9
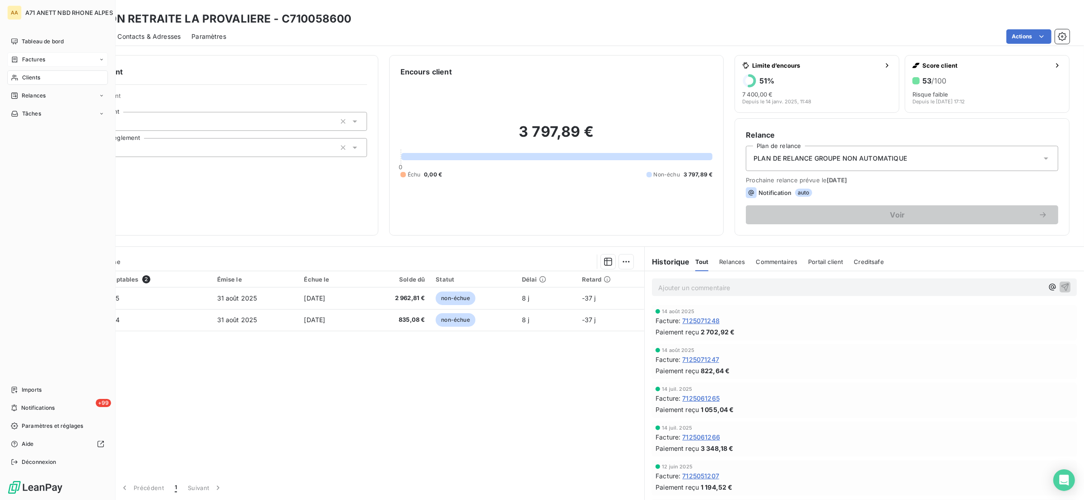
click at [20, 79] on div "Clients" at bounding box center [57, 77] width 101 height 14
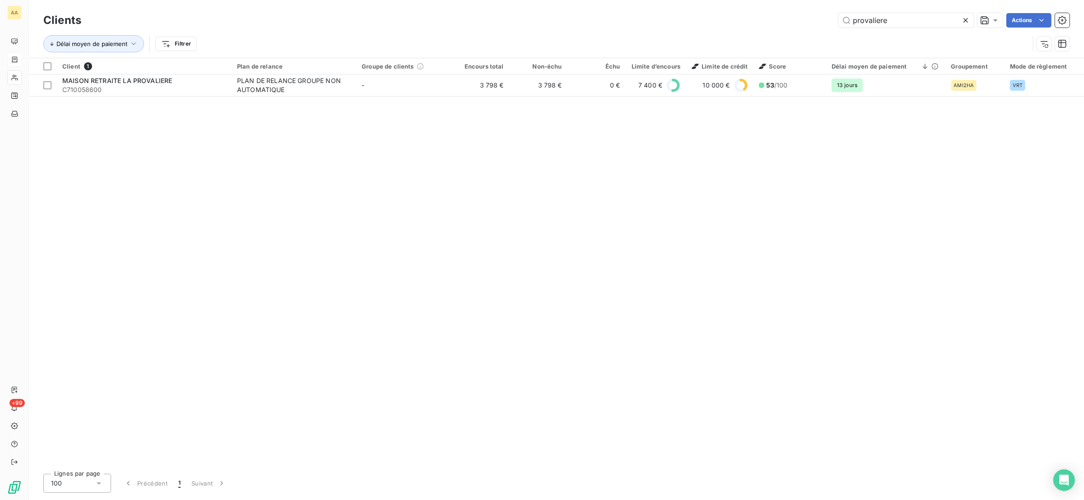
drag, startPoint x: 887, startPoint y: 22, endPoint x: 770, endPoint y: 20, distance: 117.0
click at [770, 20] on div "provaliere Actions" at bounding box center [581, 20] width 978 height 14
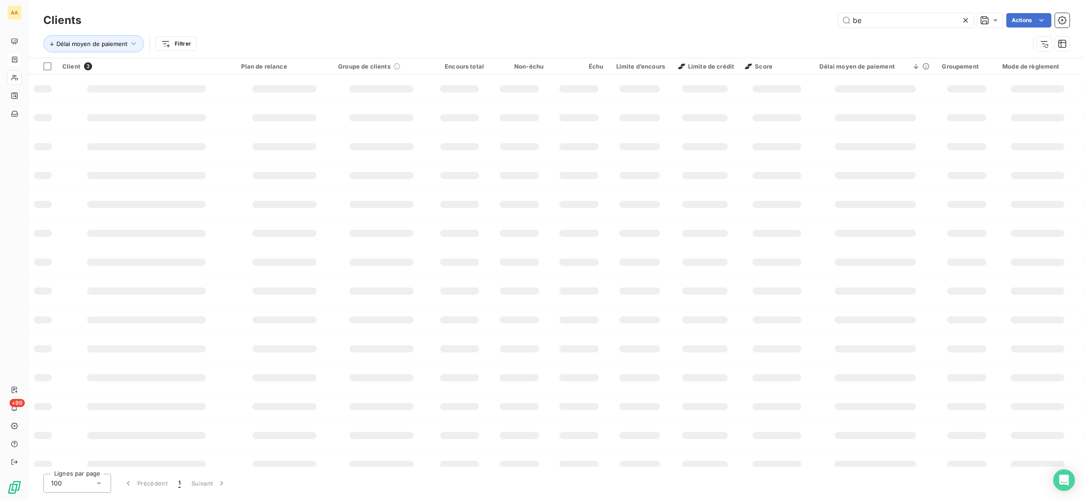
type input "b"
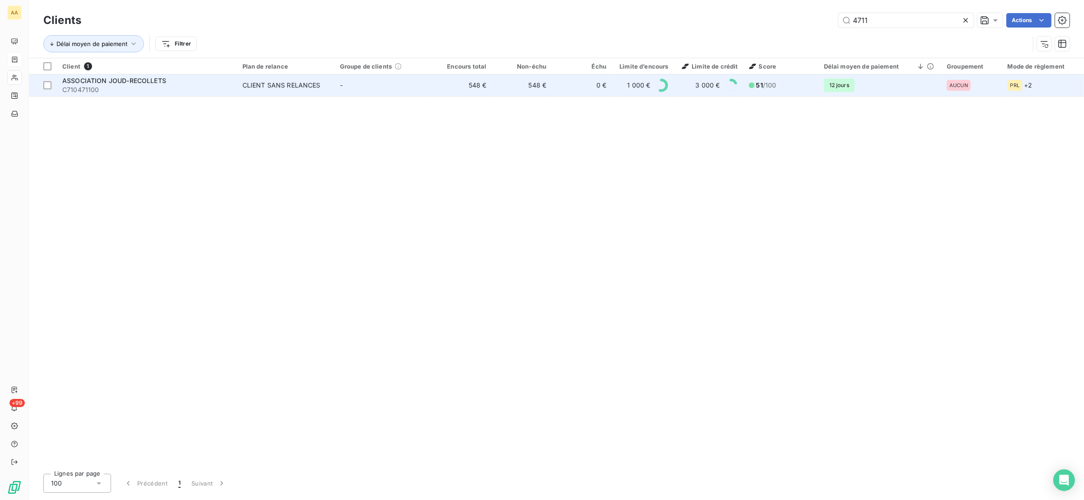
type input "4711"
click at [130, 82] on span "ASSOCIATION JOUD-RECOLLETS" at bounding box center [114, 81] width 104 height 8
